Goal: Navigation & Orientation: Understand site structure

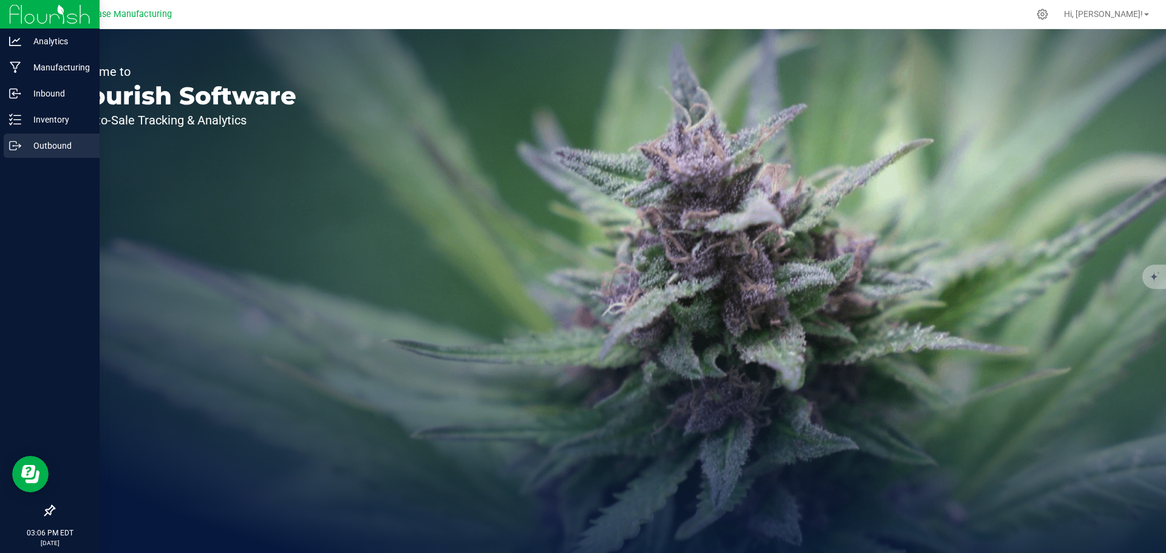
click at [54, 142] on p "Outbound" at bounding box center [57, 145] width 73 height 15
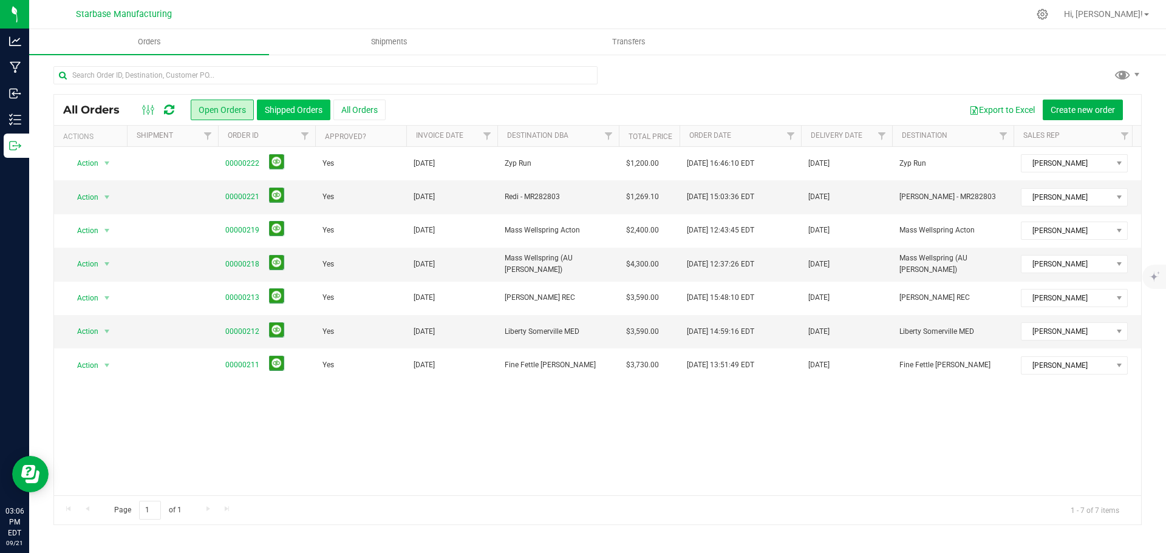
click at [288, 114] on button "Shipped Orders" at bounding box center [293, 110] width 73 height 21
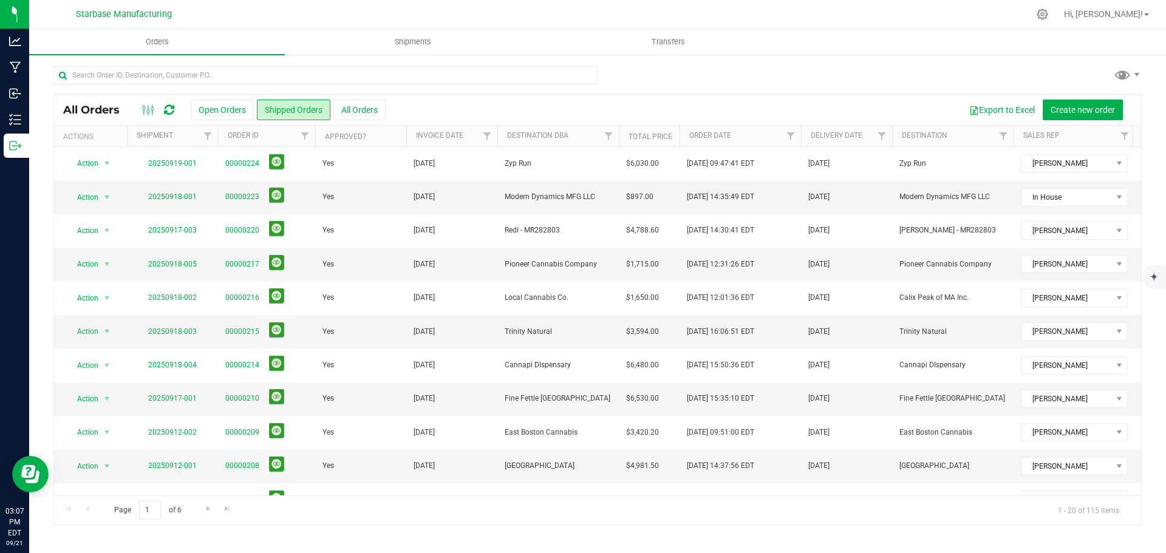
drag, startPoint x: 469, startPoint y: 495, endPoint x: 804, endPoint y: 508, distance: 334.7
click at [874, 515] on div "Page 1 of 6 1 - 20 of 115 items" at bounding box center [597, 509] width 1087 height 29
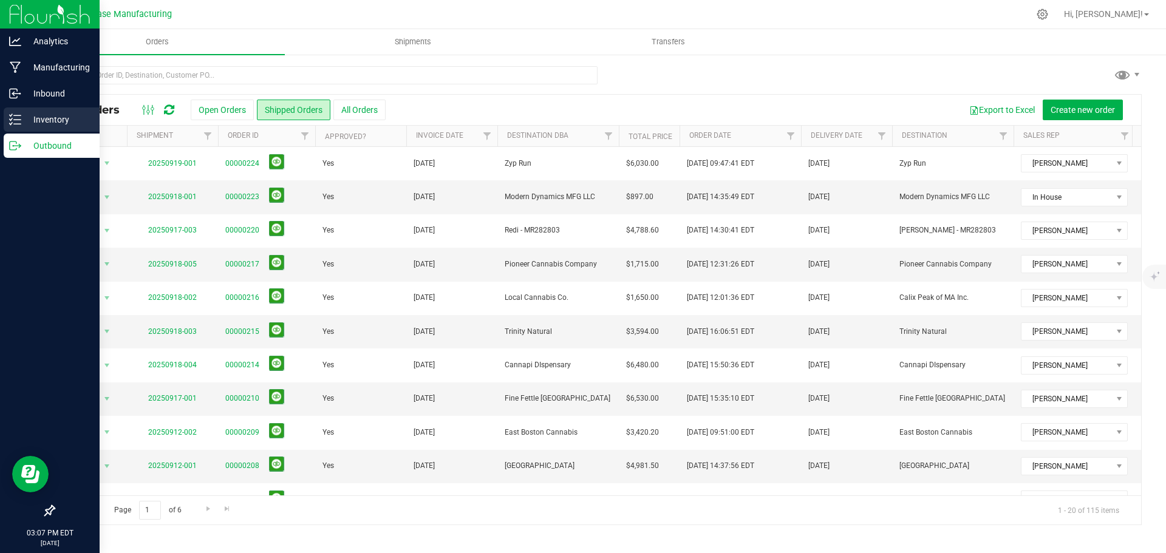
click at [52, 121] on p "Inventory" at bounding box center [57, 119] width 73 height 15
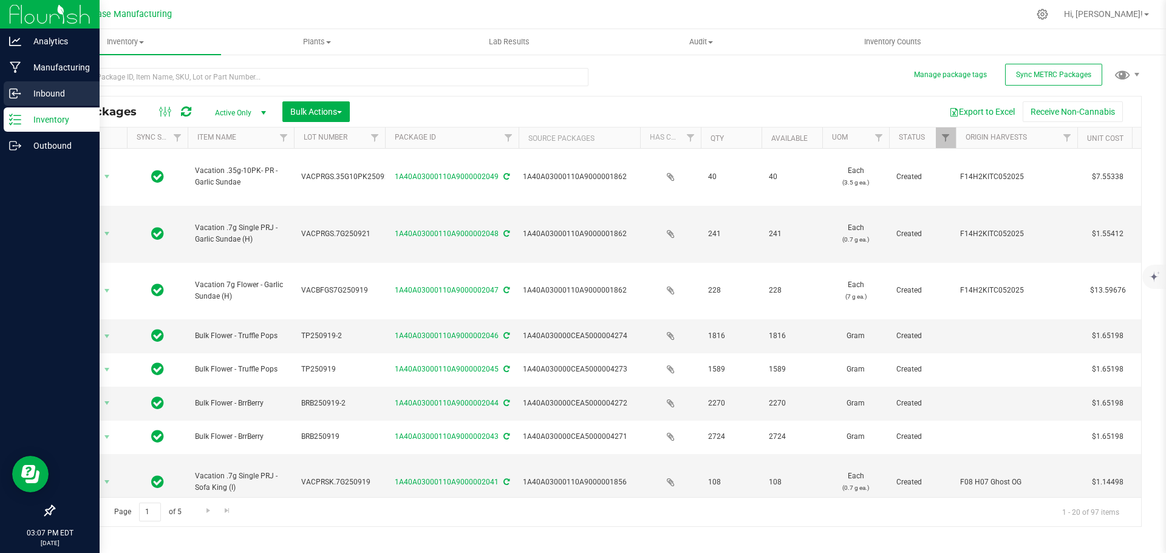
click at [37, 93] on p "Inbound" at bounding box center [57, 93] width 73 height 15
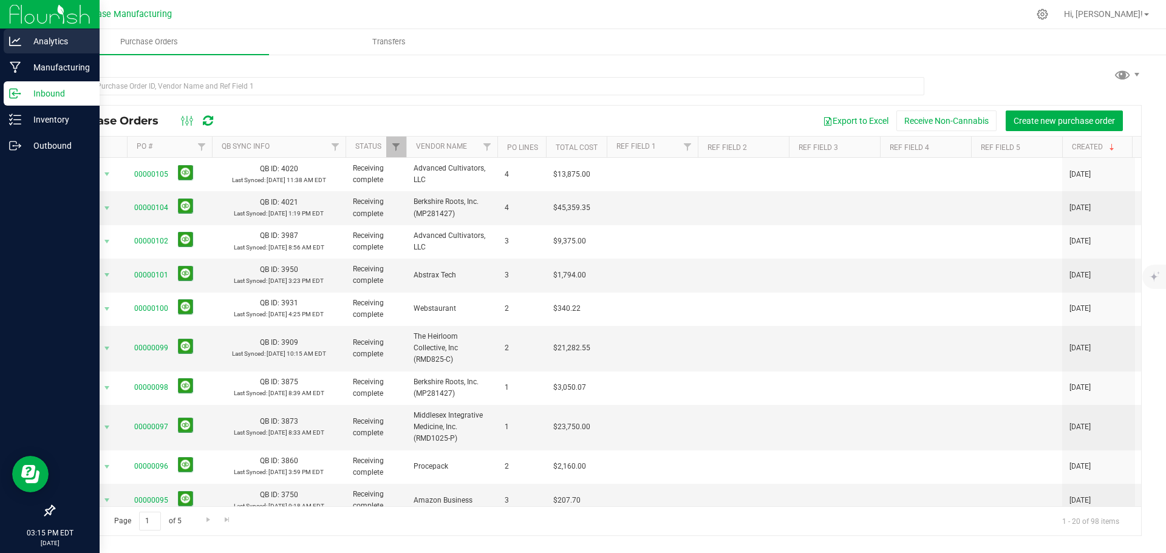
click at [48, 42] on p "Analytics" at bounding box center [57, 41] width 73 height 15
